Goal: Task Accomplishment & Management: Use online tool/utility

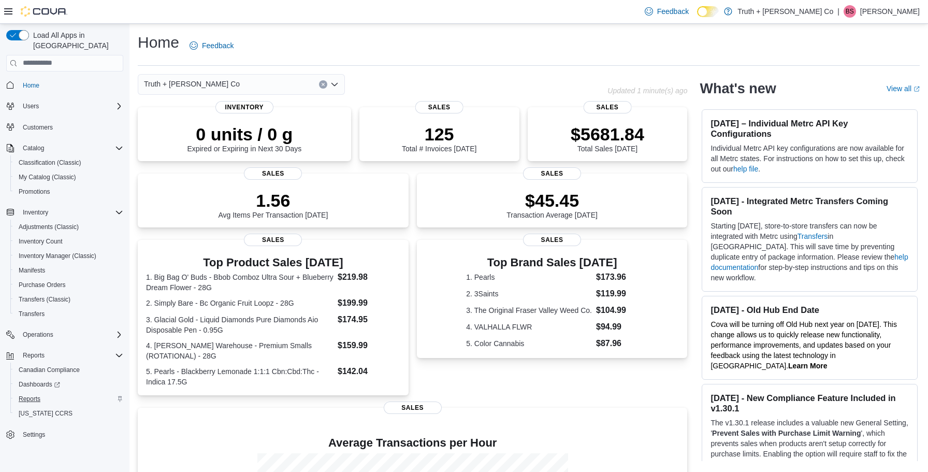
click at [34, 395] on span "Reports" at bounding box center [30, 399] width 22 height 8
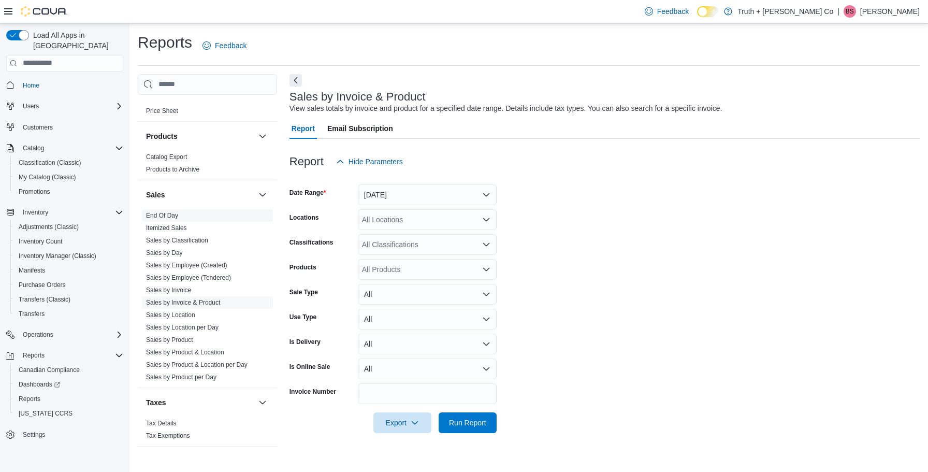
click at [158, 212] on link "End Of Day" at bounding box center [162, 215] width 32 height 7
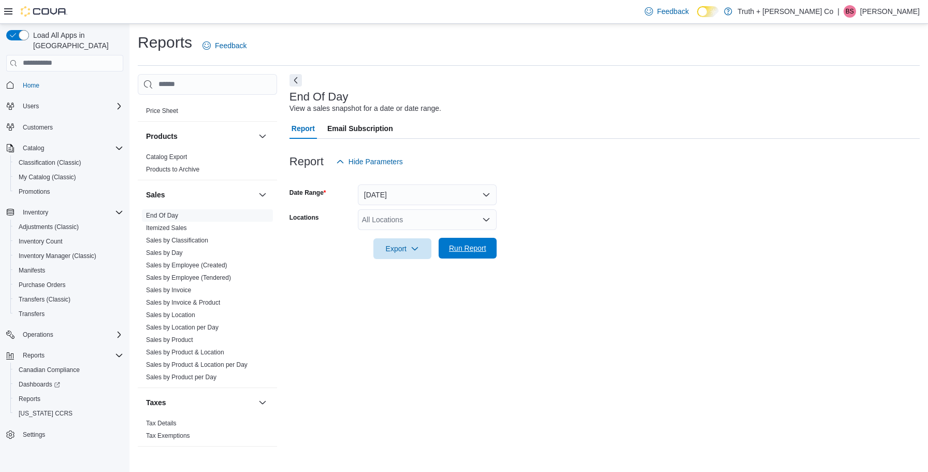
click at [466, 249] on span "Run Report" at bounding box center [467, 248] width 37 height 10
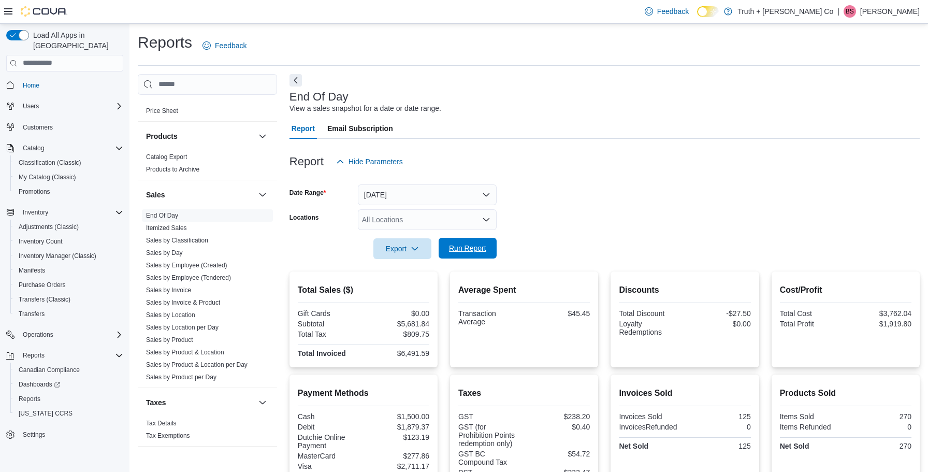
click at [480, 246] on span "Run Report" at bounding box center [467, 248] width 37 height 10
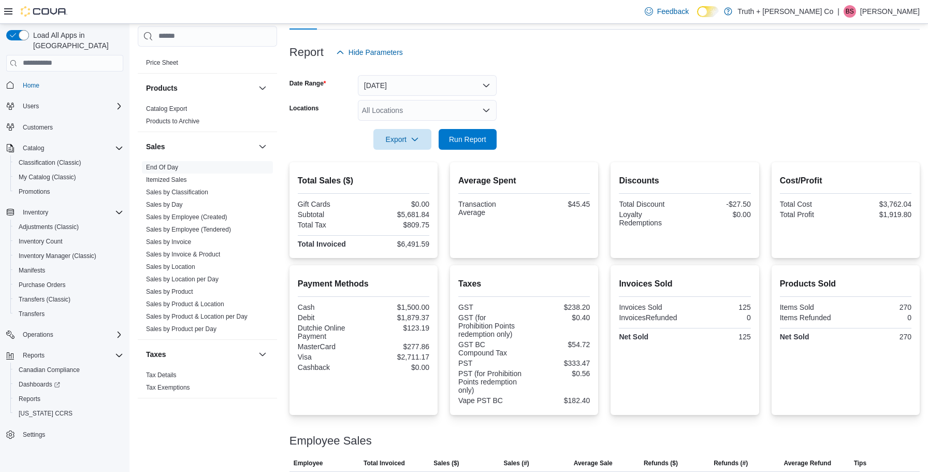
scroll to position [95, 0]
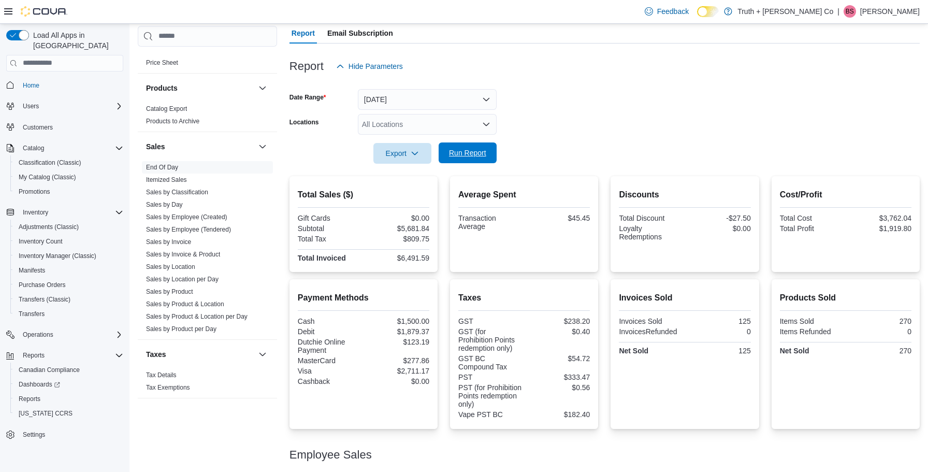
click at [468, 152] on span "Run Report" at bounding box center [467, 153] width 37 height 10
click at [468, 151] on span "Run Report" at bounding box center [467, 153] width 37 height 10
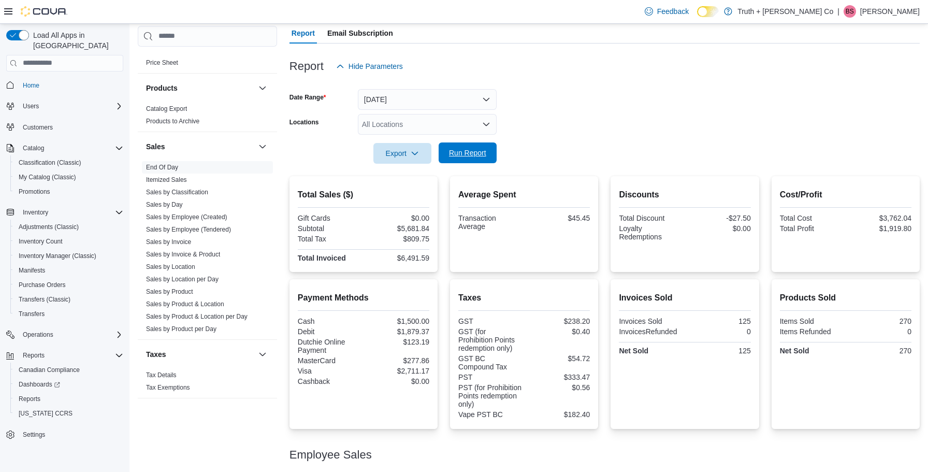
click at [479, 154] on span "Run Report" at bounding box center [467, 153] width 37 height 10
